Goal: Task Accomplishment & Management: Use online tool/utility

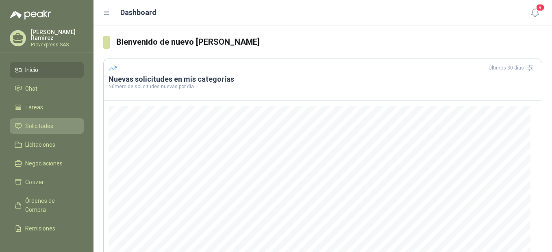
click at [43, 125] on span "Solicitudes" at bounding box center [39, 126] width 28 height 9
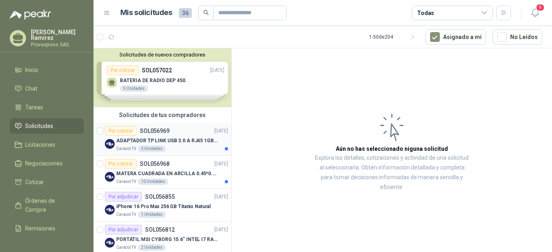
click at [118, 132] on div "Por cotizar" at bounding box center [121, 131] width 32 height 10
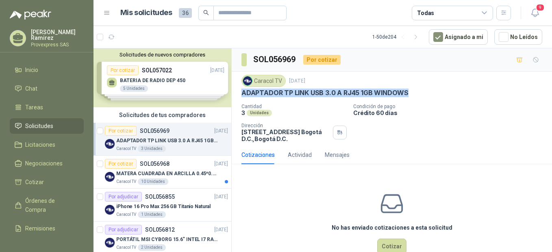
drag, startPoint x: 414, startPoint y: 89, endPoint x: 235, endPoint y: 92, distance: 178.9
click at [235, 92] on div "Caracol TV [DATE] ADAPTADOR TP LINK USB 3.0 A RJ45 1GB WINDOWS Cantidad 3 Unida…" at bounding box center [392, 109] width 320 height 74
drag, startPoint x: 235, startPoint y: 92, endPoint x: 313, endPoint y: 88, distance: 77.3
copy p "ADAPTADOR TP LINK USB 3.0 A RJ45 1GB WINDOWS"
click at [117, 163] on div "Por cotizar" at bounding box center [121, 164] width 32 height 10
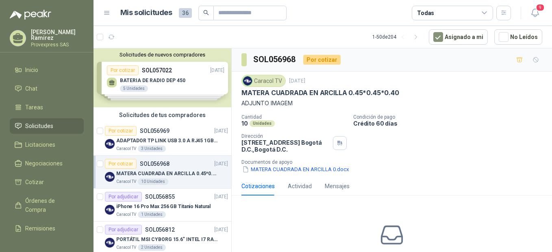
scroll to position [181, 0]
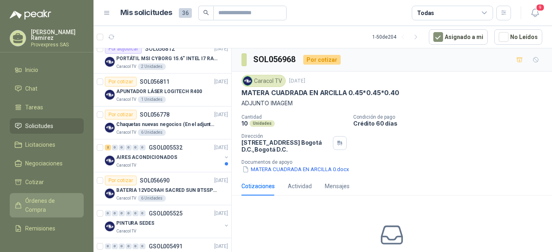
click at [41, 194] on link "Órdenes de Compra" at bounding box center [47, 205] width 74 height 24
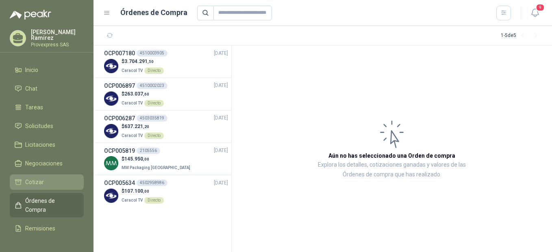
click at [38, 180] on span "Cotizar" at bounding box center [34, 182] width 19 height 9
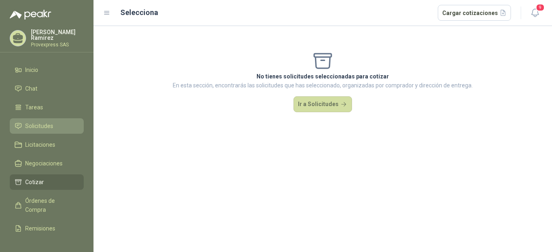
click at [44, 123] on span "Solicitudes" at bounding box center [39, 126] width 28 height 9
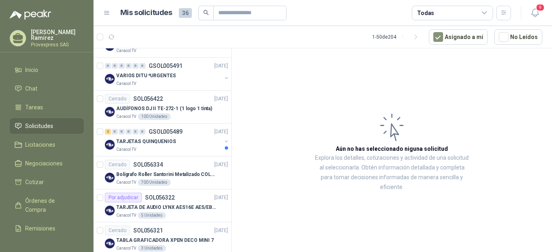
scroll to position [542, 0]
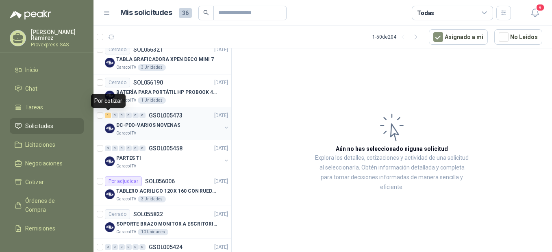
click at [110, 115] on div "1" at bounding box center [108, 116] width 6 height 6
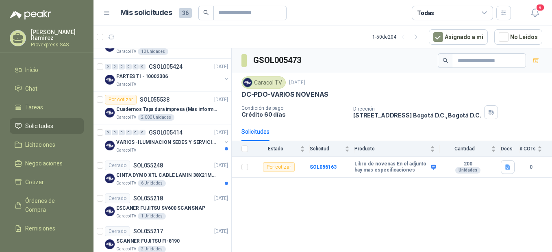
scroll to position [904, 0]
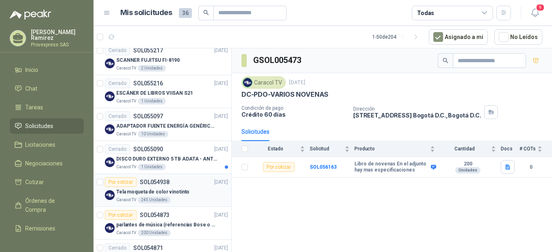
click at [121, 183] on div "Por cotizar" at bounding box center [121, 182] width 32 height 10
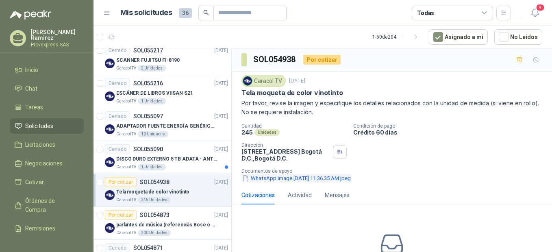
click at [256, 178] on button "WhatsApp Image [DATE] 11.36.35 AM.jpeg" at bounding box center [296, 178] width 110 height 9
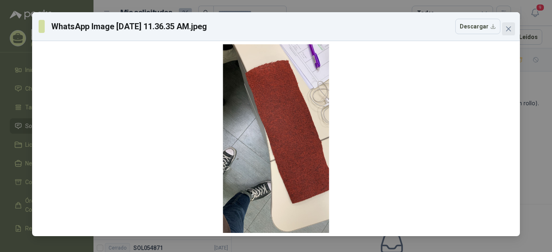
click at [510, 30] on icon "close" at bounding box center [508, 28] width 5 height 5
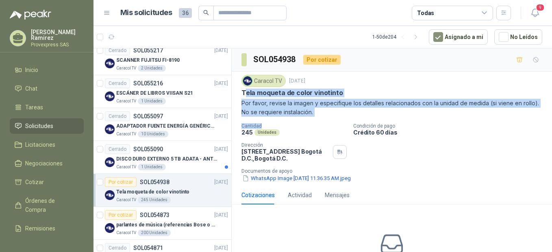
drag, startPoint x: 243, startPoint y: 93, endPoint x: 285, endPoint y: 122, distance: 50.2
click at [285, 122] on div "Caracol TV [DATE] Tela moqueta de color vinotinto Por favor, revise la imagen y…" at bounding box center [391, 129] width 301 height 108
drag, startPoint x: 285, startPoint y: 122, endPoint x: 282, endPoint y: 115, distance: 7.2
click at [293, 122] on div "Caracol TV [DATE] Tela moqueta de color vinotinto Por favor, revise la imagen y…" at bounding box center [391, 129] width 301 height 108
drag, startPoint x: 239, startPoint y: 90, endPoint x: 316, endPoint y: 110, distance: 79.0
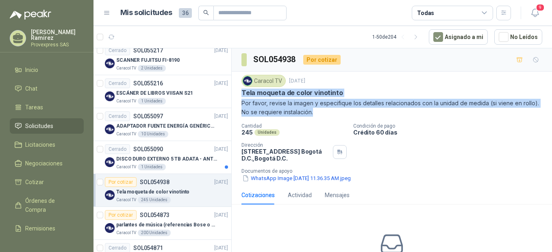
click at [316, 110] on div "Caracol TV [DATE] Tela moqueta de color vinotinto Por favor, revise la imagen y…" at bounding box center [392, 129] width 320 height 114
drag, startPoint x: 316, startPoint y: 110, endPoint x: 303, endPoint y: 102, distance: 15.3
copy div "Tela moqueta de color vinotinto Por favor, revise la imagen y especifique los d…"
click at [269, 178] on button "WhatsApp Image [DATE] 11.36.35 AM.jpeg" at bounding box center [296, 178] width 110 height 9
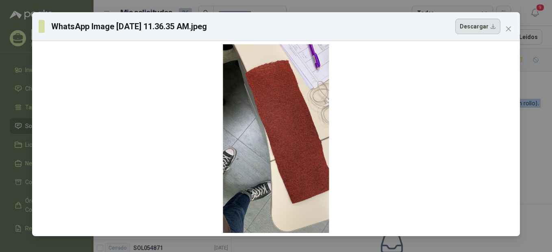
click at [482, 28] on button "Descargar" at bounding box center [477, 26] width 45 height 15
